Goal: Communication & Community: Answer question/provide support

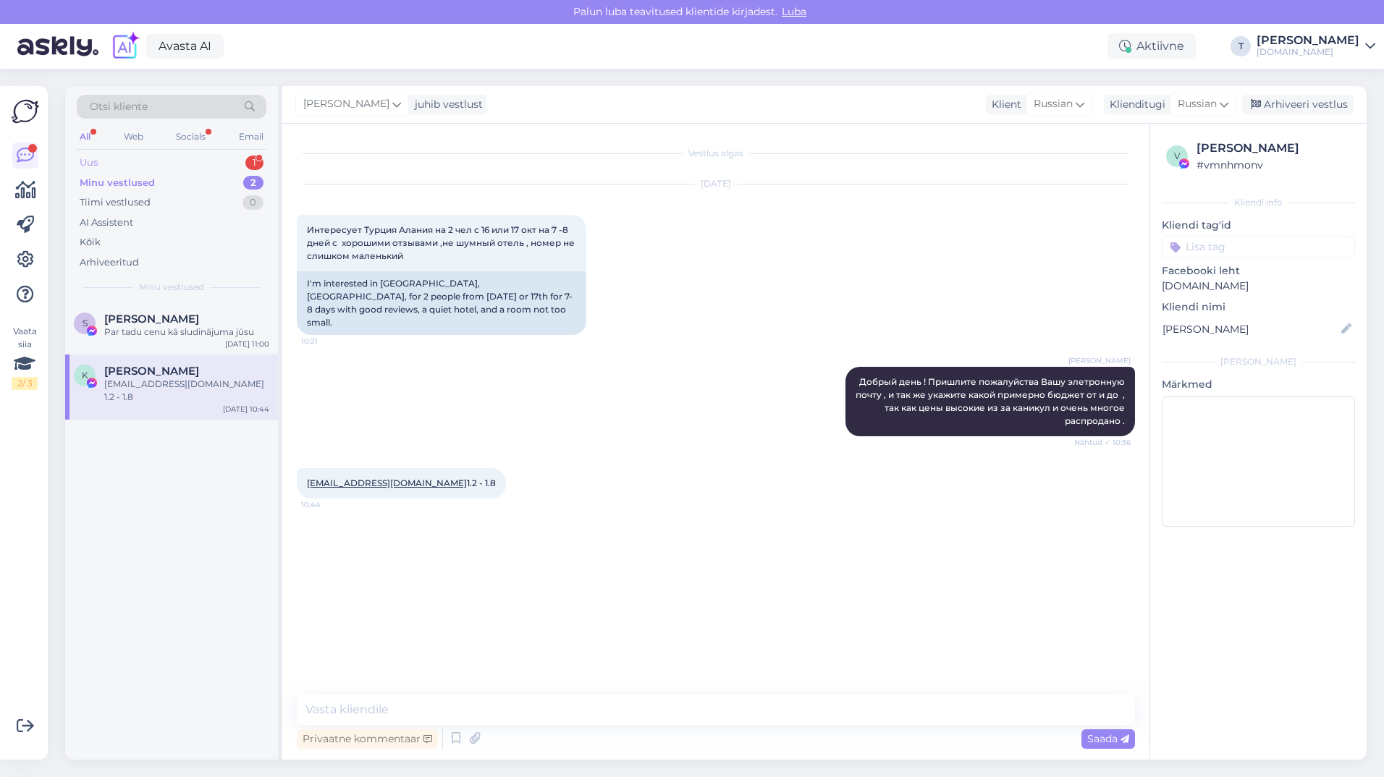
click at [126, 157] on div "Uus 1" at bounding box center [172, 163] width 190 height 20
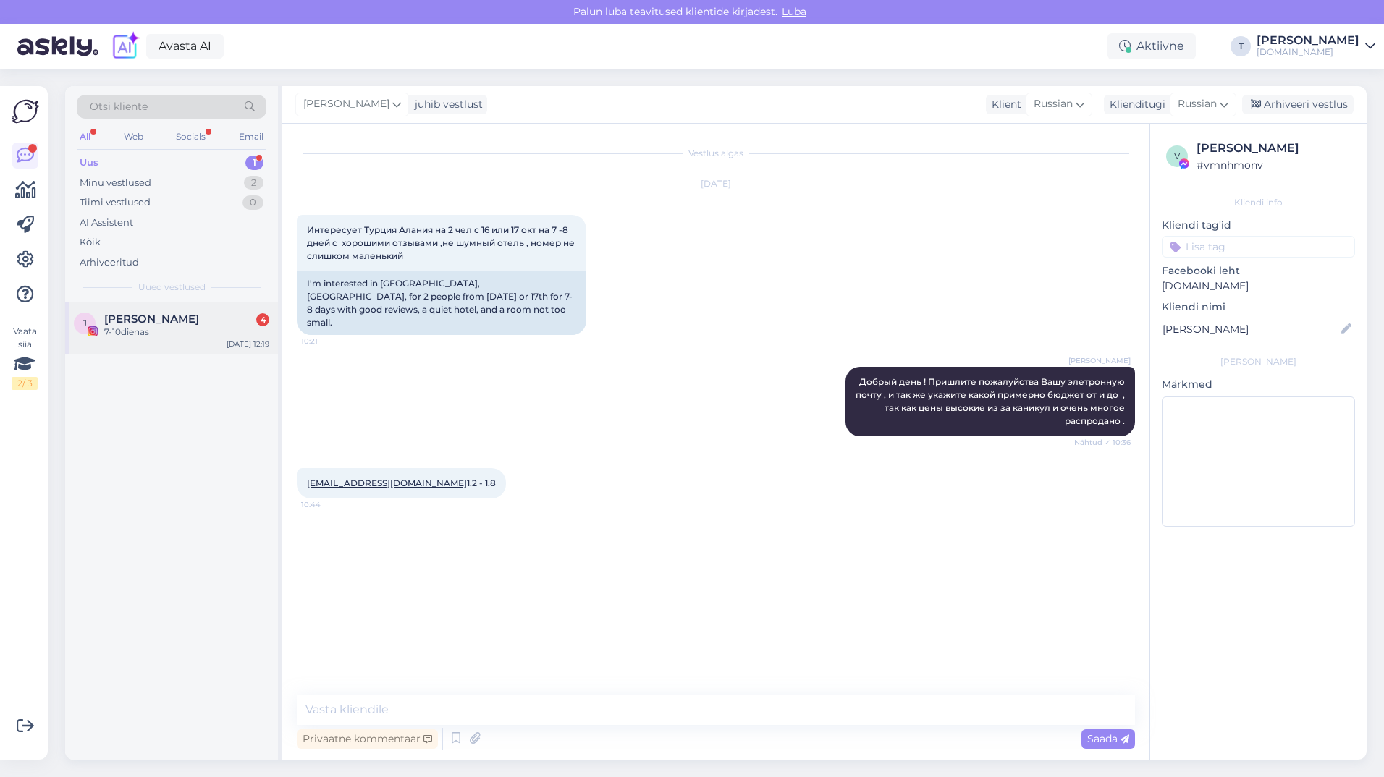
click at [164, 334] on div "7-10dienas" at bounding box center [186, 332] width 165 height 13
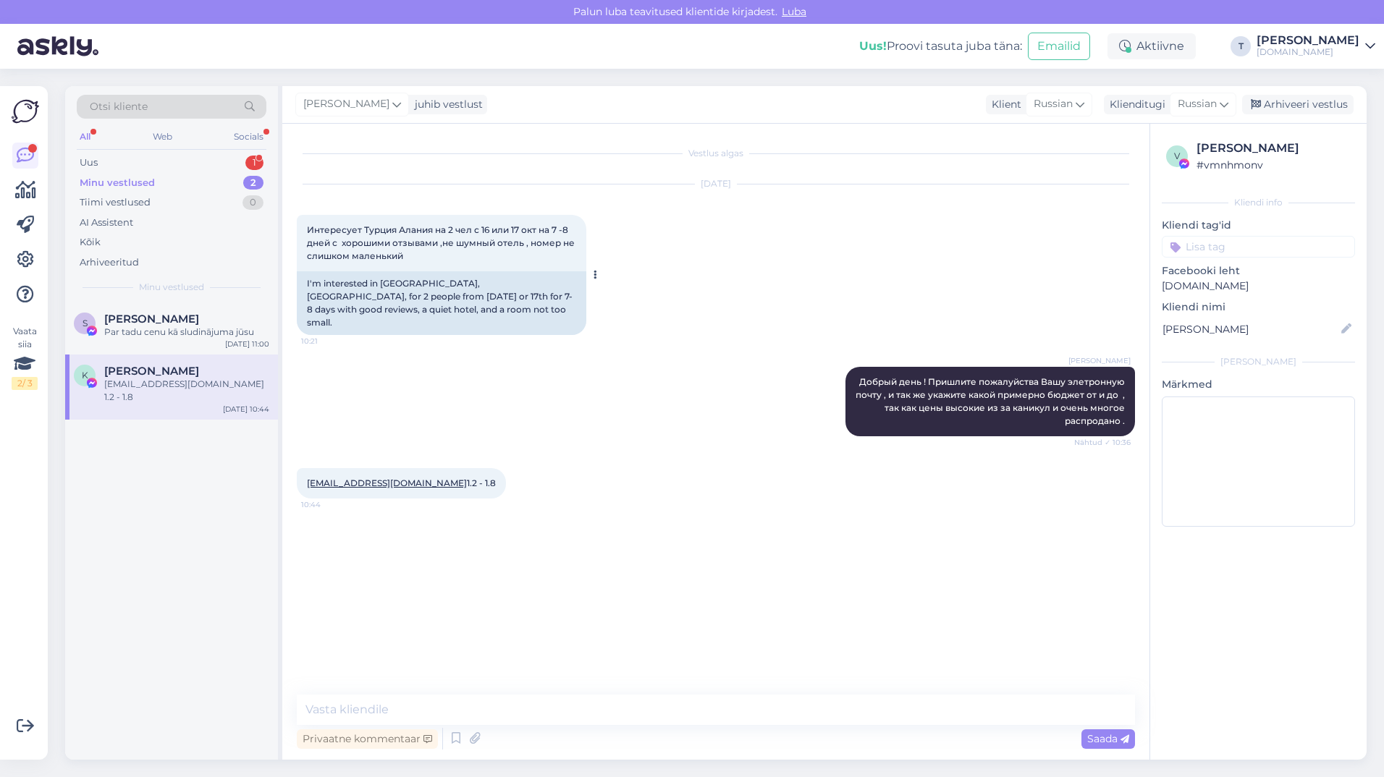
click at [450, 313] on div "I'm interested in [GEOGRAPHIC_DATA], [GEOGRAPHIC_DATA], for 2 people from [DATE…" at bounding box center [441, 303] width 289 height 64
drag, startPoint x: 426, startPoint y: 253, endPoint x: 302, endPoint y: 222, distance: 127.6
click at [302, 222] on div "Интересует Турция Алания на 2 чел с 16 или 17 окт на 7 -8 дней с хорошими отзыв…" at bounding box center [441, 243] width 289 height 56
click at [151, 165] on div "Uus 1" at bounding box center [172, 163] width 190 height 20
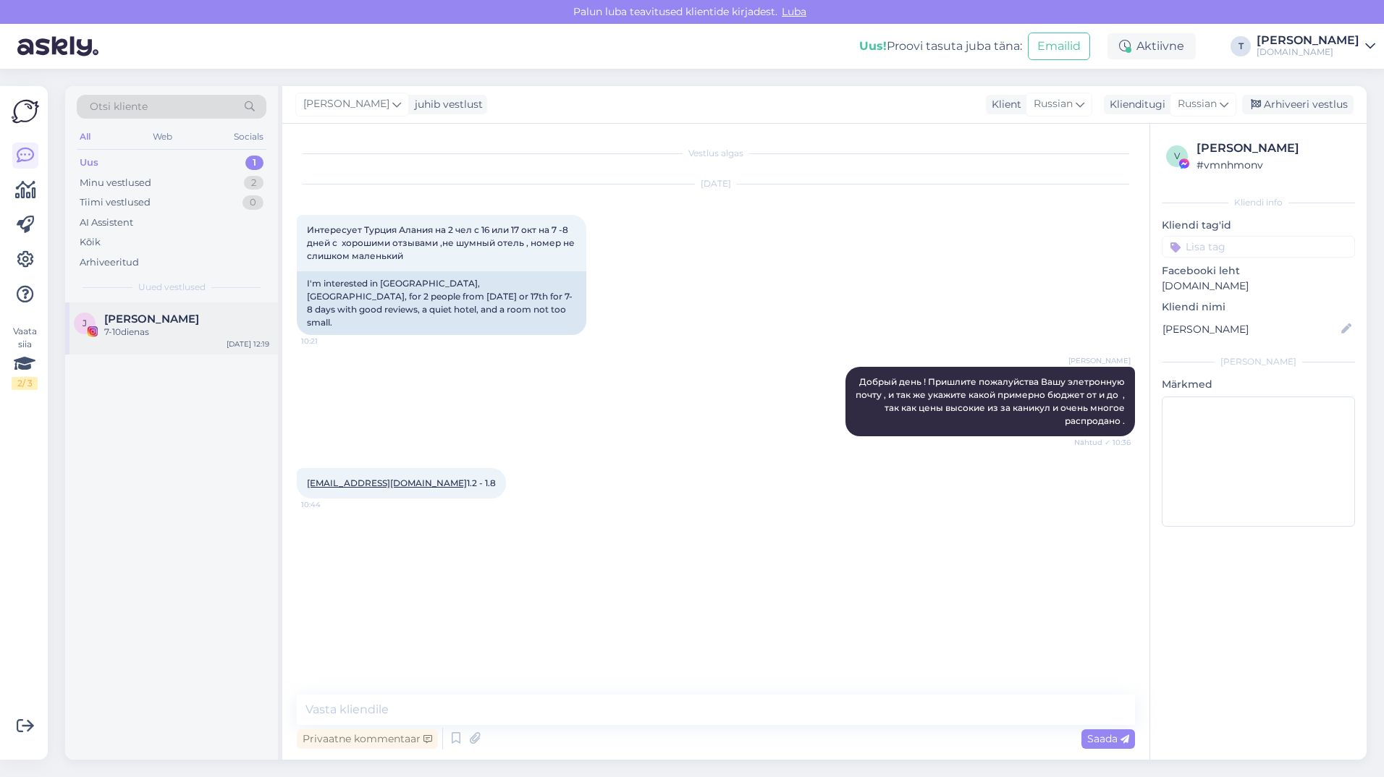
click at [136, 334] on div "7-10dienas" at bounding box center [186, 332] width 165 height 13
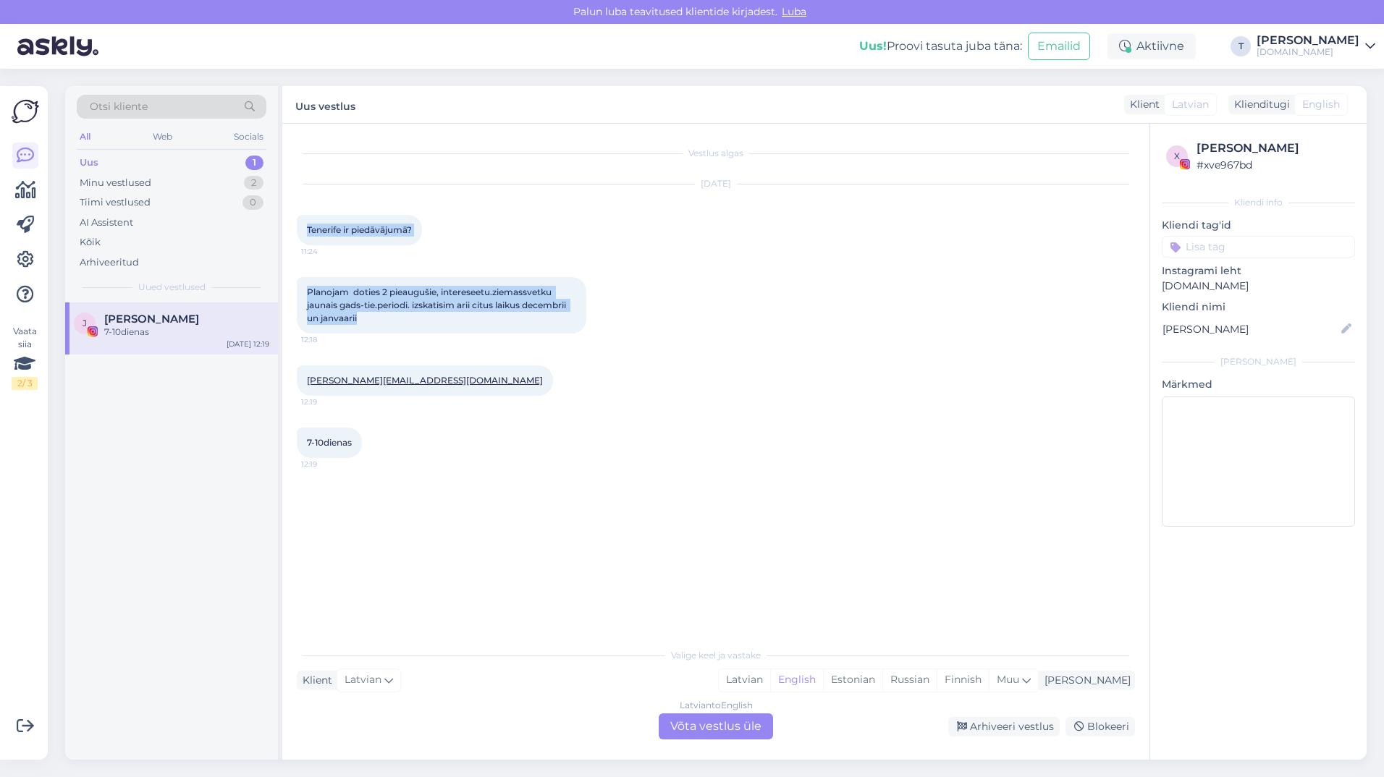
drag, startPoint x: 381, startPoint y: 324, endPoint x: 295, endPoint y: 234, distance: 124.4
click at [295, 234] on div "Vestlus algas [DATE] [GEOGRAPHIC_DATA] ir piedāvājumā? 11:24 Planojam doties 2 …" at bounding box center [715, 442] width 867 height 636
drag, startPoint x: 295, startPoint y: 234, endPoint x: 342, endPoint y: 295, distance: 76.9
copy div "Tenerife ir piedāvājumā? 11:24 Planojam doties 2 pieaugušie, intereseetu.ziemas…"
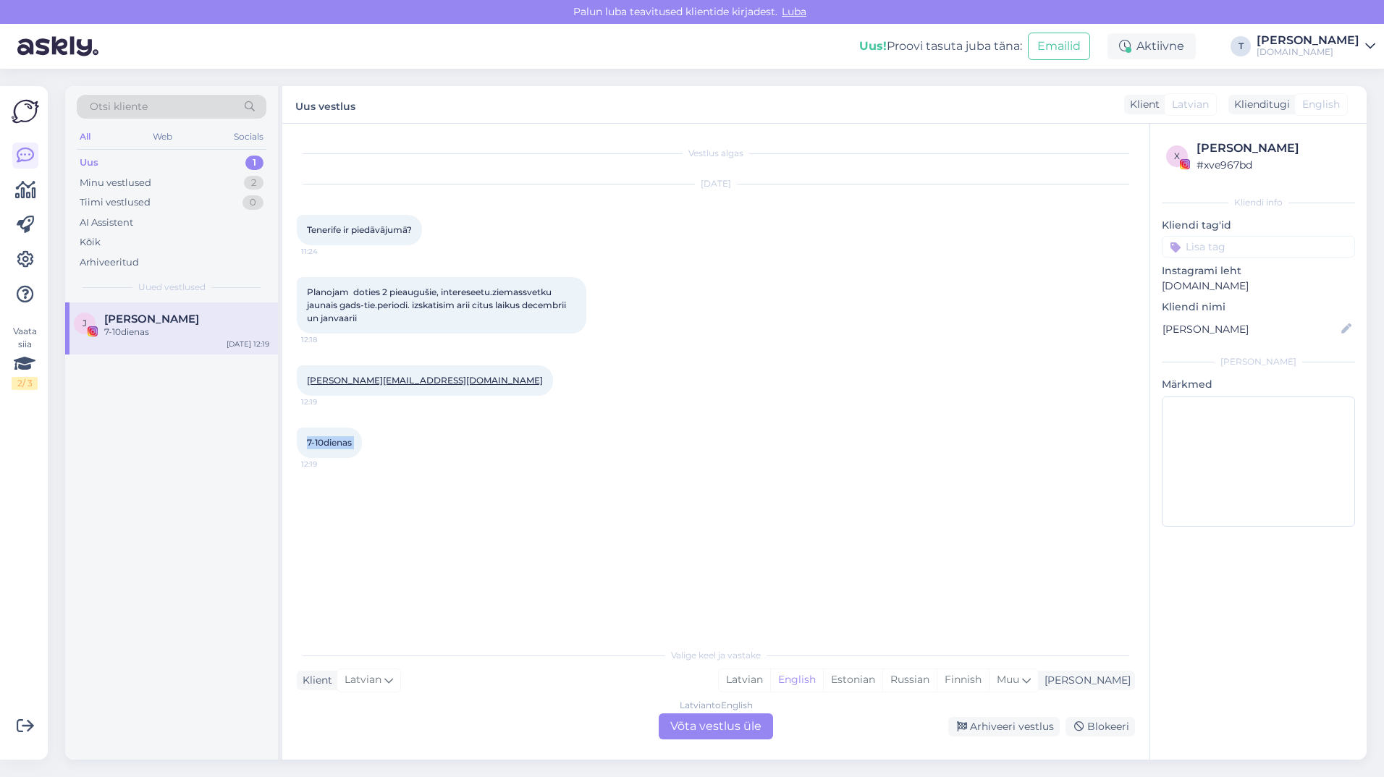
drag, startPoint x: 308, startPoint y: 442, endPoint x: 364, endPoint y: 443, distance: 56.5
click at [362, 443] on div "7-10dienas 12:19" at bounding box center [329, 443] width 65 height 30
drag, startPoint x: 364, startPoint y: 443, endPoint x: 353, endPoint y: 441, distance: 11.1
copy div "7-10dienas 12:19"
